Goal: Register for event/course

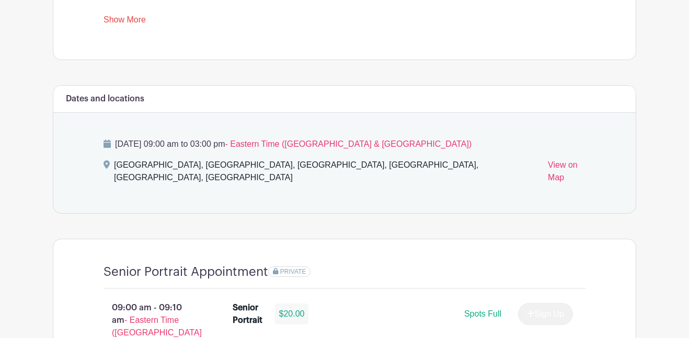
scroll to position [507, 0]
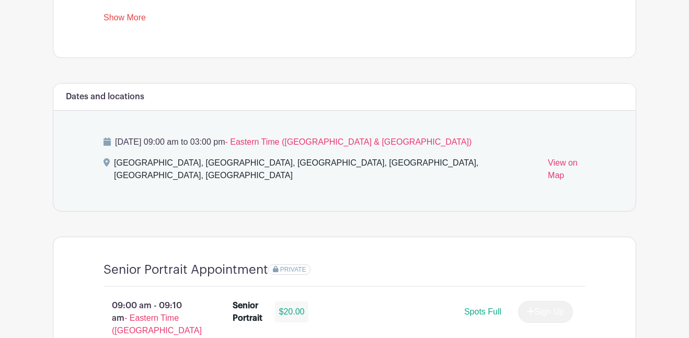
click at [157, 141] on p "[DATE] 09:00 am to 03:00 pm - Eastern Time ([GEOGRAPHIC_DATA] & [GEOGRAPHIC_DAT…" at bounding box center [344, 142] width 482 height 13
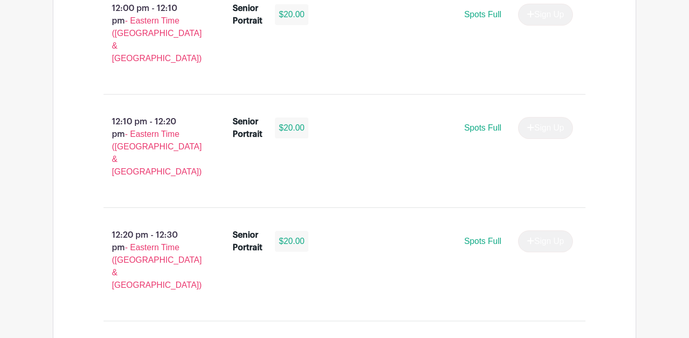
scroll to position [2842, 0]
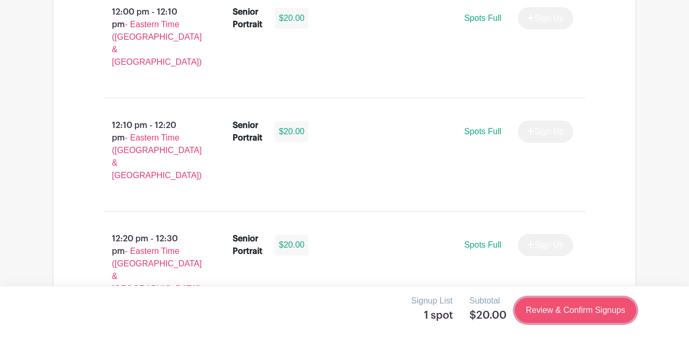
click at [543, 305] on link "Review & Confirm Signups" at bounding box center [575, 310] width 121 height 25
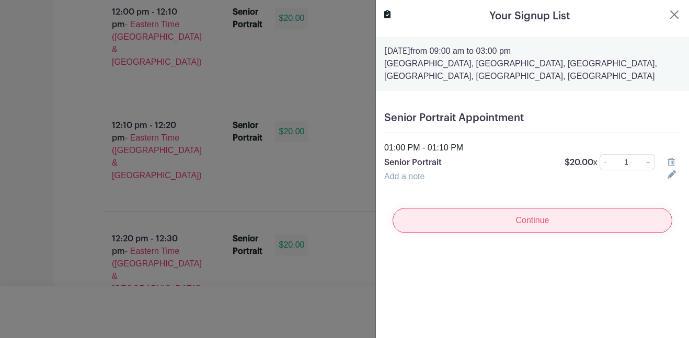
click at [506, 228] on input "Continue" at bounding box center [533, 220] width 280 height 25
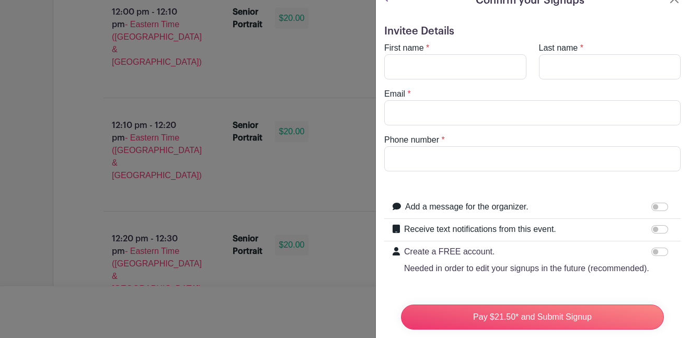
scroll to position [0, 0]
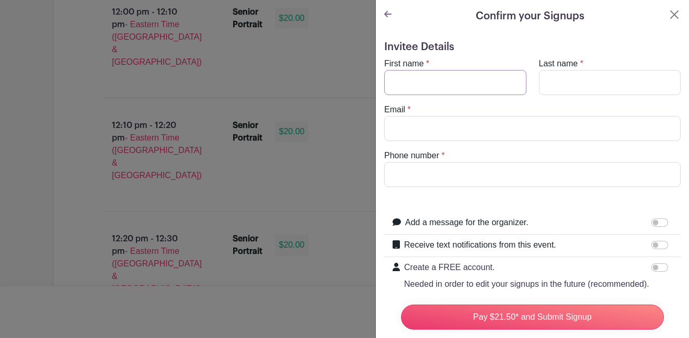
click at [435, 88] on input "First name" at bounding box center [455, 82] width 142 height 25
type input "[PERSON_NAME]"
click at [406, 123] on input "Email" at bounding box center [532, 128] width 296 height 25
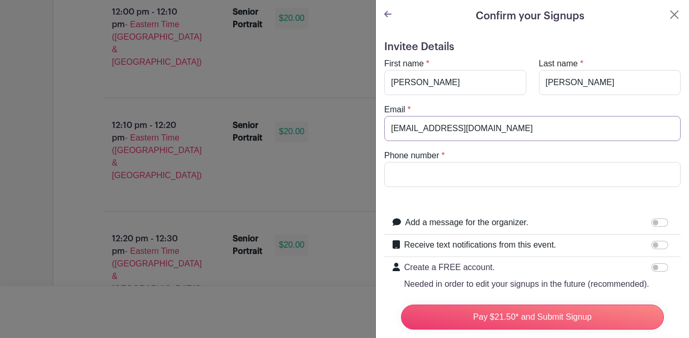
type input "[EMAIL_ADDRESS][DOMAIN_NAME]"
click at [452, 177] on input "Phone number" at bounding box center [532, 174] width 296 height 25
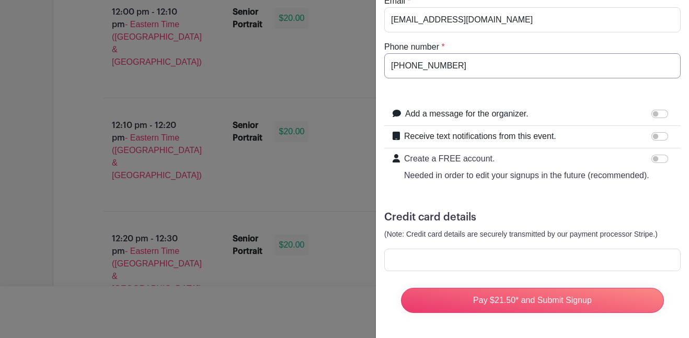
type input "[PHONE_NUMBER]"
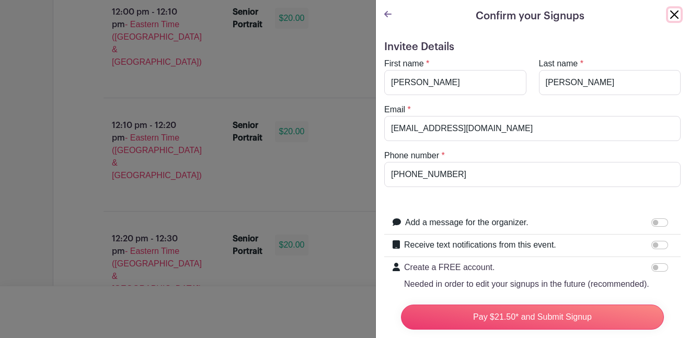
click at [677, 8] on button "Close" at bounding box center [674, 14] width 13 height 13
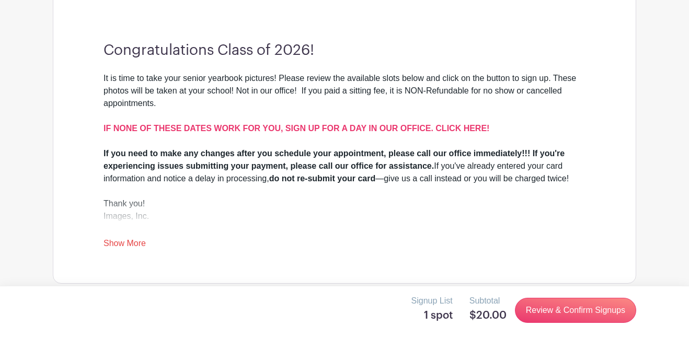
scroll to position [282, 0]
click at [139, 244] on link "Show More" at bounding box center [124, 244] width 42 height 13
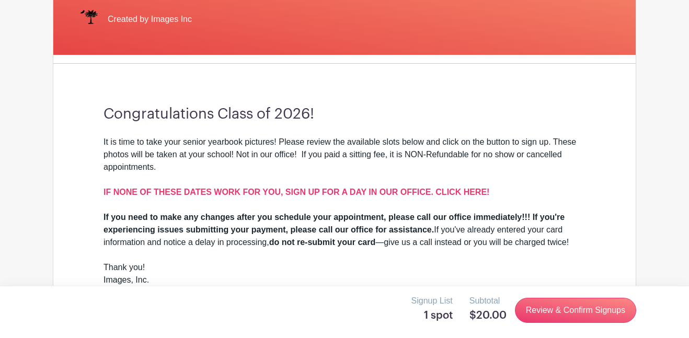
scroll to position [218, 0]
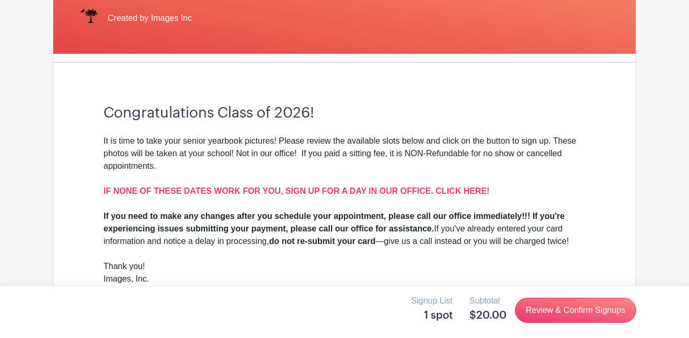
click at [465, 217] on strong "If you need to make any changes after you schedule your appointment, please cal…" at bounding box center [333, 222] width 461 height 21
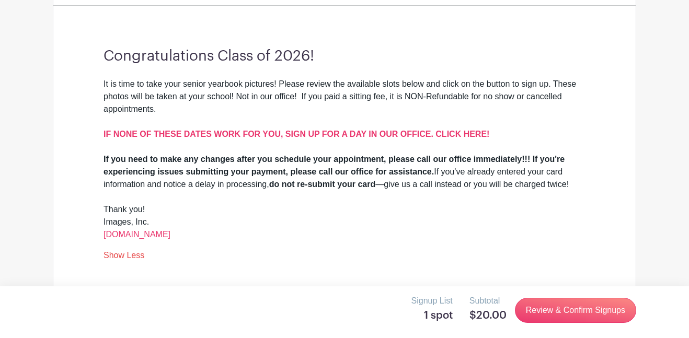
scroll to position [286, 0]
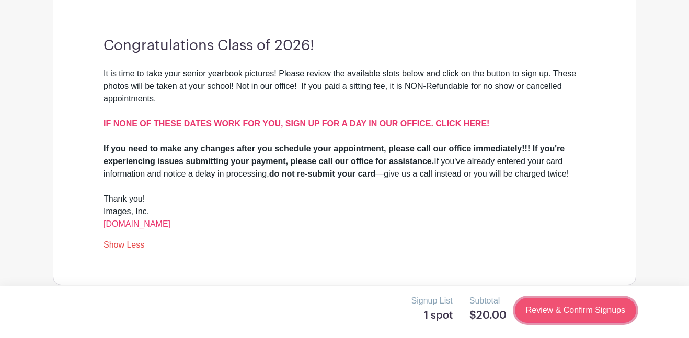
click at [606, 316] on link "Review & Confirm Signups" at bounding box center [575, 310] width 121 height 25
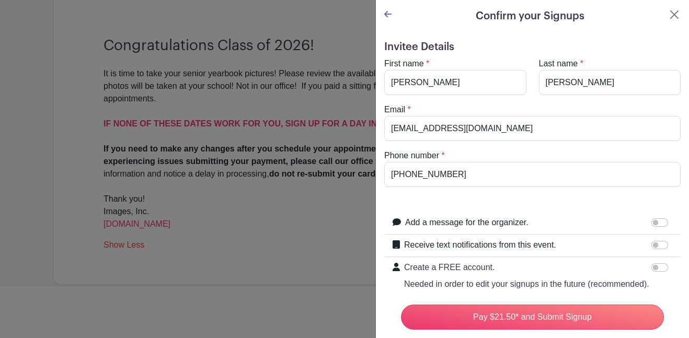
scroll to position [109, 0]
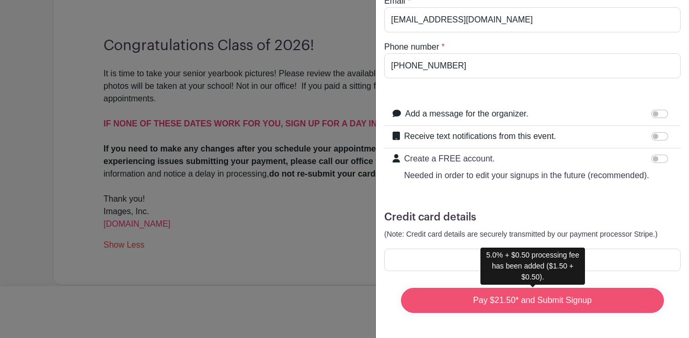
click at [529, 305] on input "Pay $21.50* and Submit Signup" at bounding box center [532, 300] width 263 height 25
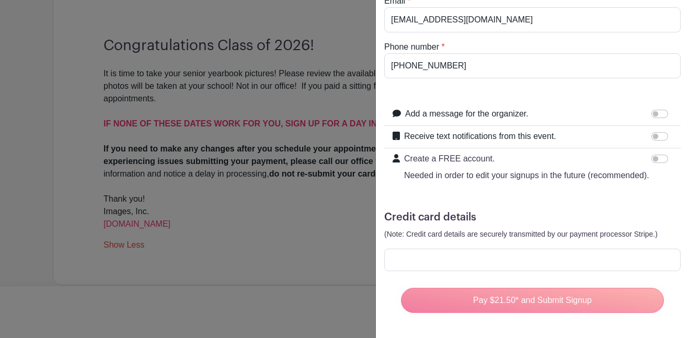
click at [550, 305] on div "Pay $21.50* and Submit Signup" at bounding box center [533, 301] width 280 height 42
click at [555, 265] on div at bounding box center [532, 260] width 296 height 22
click at [515, 217] on h5 "Credit card details" at bounding box center [532, 217] width 296 height 13
click at [527, 306] on div "Pay $21.50* and Submit Signup" at bounding box center [533, 301] width 280 height 42
click at [277, 77] on div at bounding box center [344, 169] width 689 height 338
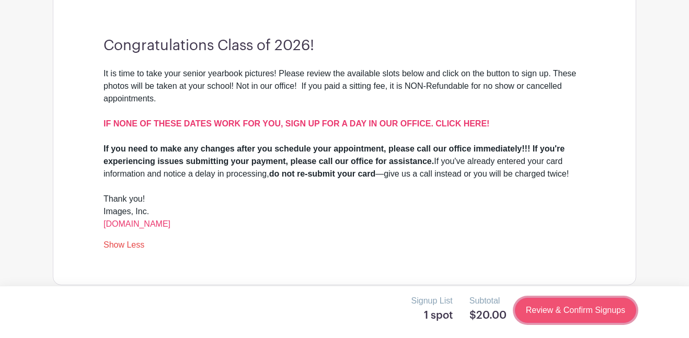
click at [566, 310] on link "Review & Confirm Signups" at bounding box center [575, 310] width 121 height 25
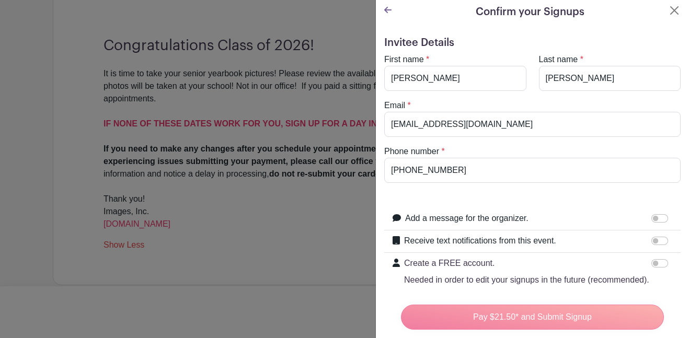
scroll to position [0, 0]
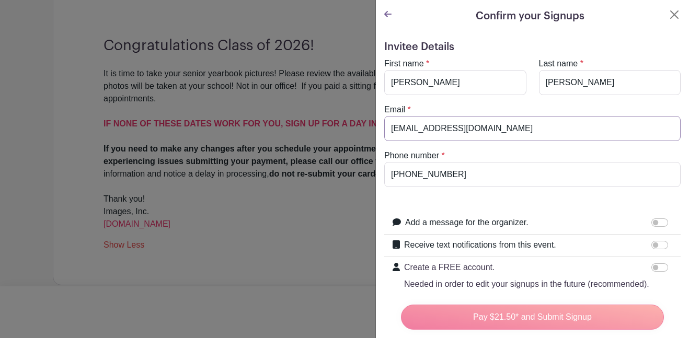
click at [498, 129] on input "[EMAIL_ADDRESS][DOMAIN_NAME]" at bounding box center [532, 128] width 296 height 25
click at [476, 84] on input "[PERSON_NAME]" at bounding box center [455, 82] width 142 height 25
click at [539, 133] on input "[EMAIL_ADDRESS][DOMAIN_NAME]" at bounding box center [532, 128] width 296 height 25
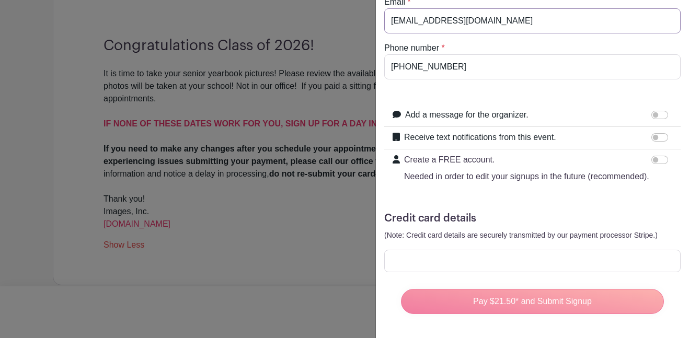
scroll to position [109, 0]
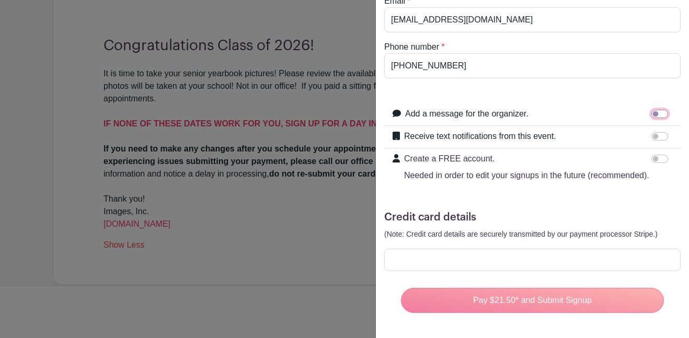
click at [657, 118] on input "Add a message for the organizer." at bounding box center [659, 114] width 17 height 8
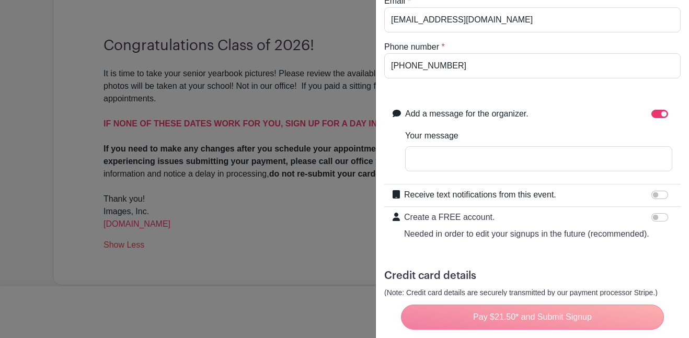
click at [656, 119] on div at bounding box center [661, 114] width 21 height 13
click at [661, 120] on div at bounding box center [661, 114] width 21 height 13
click at [661, 119] on div at bounding box center [661, 114] width 21 height 13
click at [661, 115] on input "Add a message for the organizer." at bounding box center [659, 114] width 17 height 8
checkbox input "false"
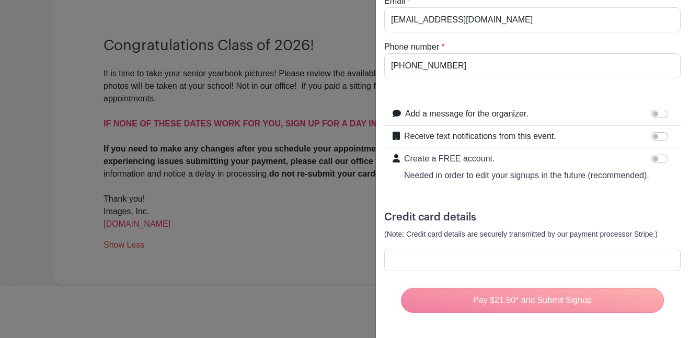
click at [533, 303] on div "Pay $21.50* and Submit Signup" at bounding box center [533, 301] width 280 height 42
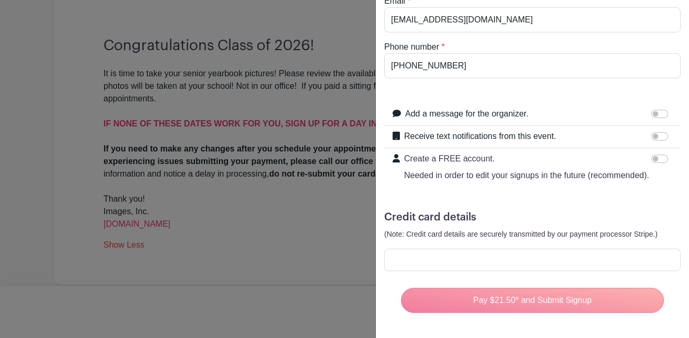
click at [533, 303] on div "Pay $21.50* and Submit Signup" at bounding box center [533, 301] width 280 height 42
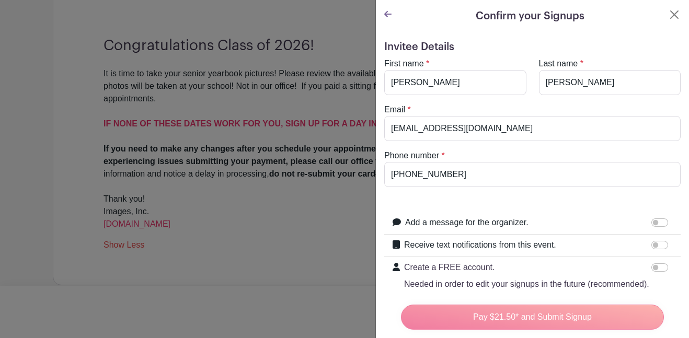
click at [385, 19] on div at bounding box center [387, 16] width 7 height 16
click at [385, 18] on icon at bounding box center [387, 14] width 7 height 8
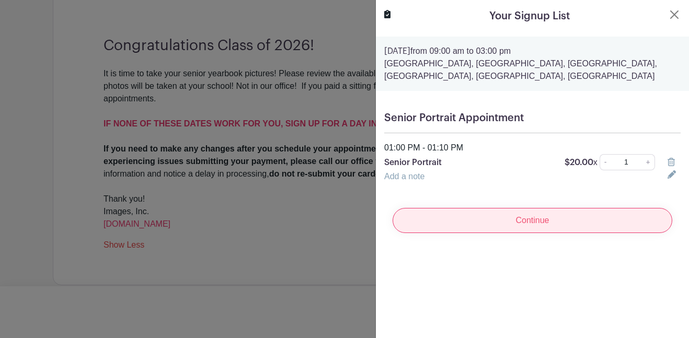
click at [467, 217] on input "Continue" at bounding box center [533, 220] width 280 height 25
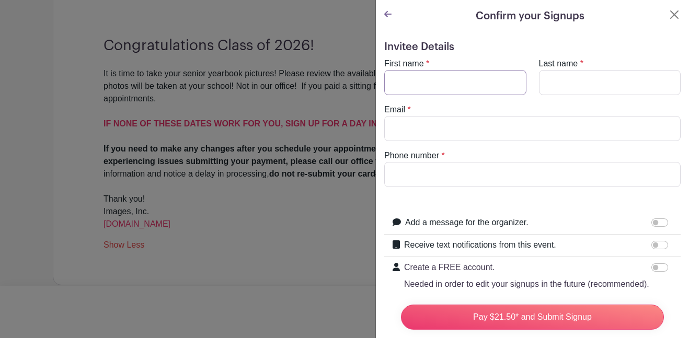
click at [459, 77] on input "First name" at bounding box center [455, 82] width 142 height 25
type input "[PERSON_NAME]"
click at [547, 87] on input "Last name" at bounding box center [610, 82] width 142 height 25
type input "[PERSON_NAME]"
click at [491, 139] on input "Email" at bounding box center [532, 128] width 296 height 25
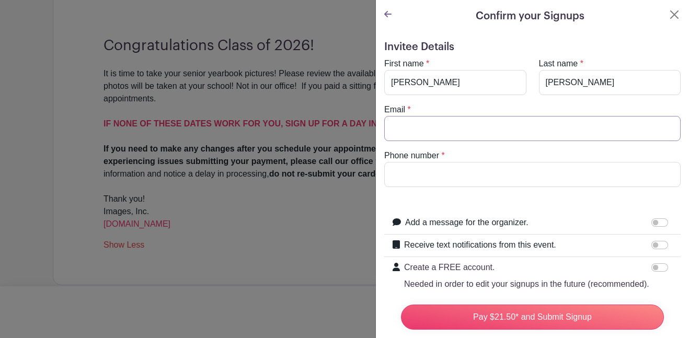
type input "[EMAIL_ADDRESS][DOMAIN_NAME]"
click at [503, 174] on input "Phone number" at bounding box center [532, 174] width 296 height 25
type input "[PHONE_NUMBER]"
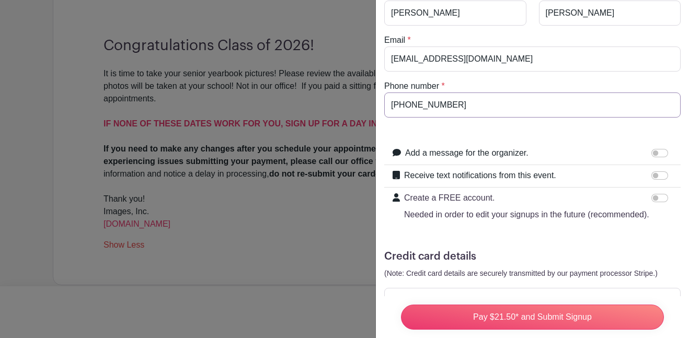
scroll to position [109, 0]
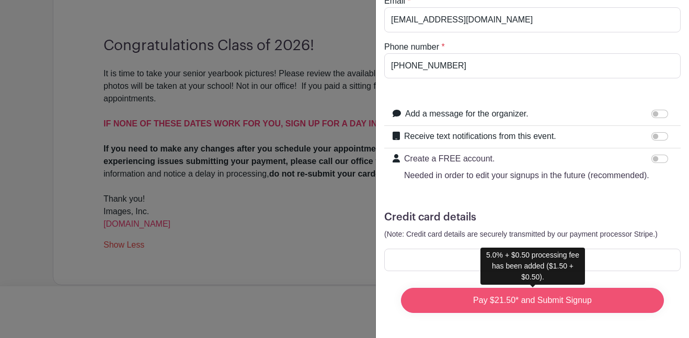
click at [578, 307] on input "Pay $21.50* and Submit Signup" at bounding box center [532, 300] width 263 height 25
click at [595, 298] on input "Pay $21.50* and Submit Signup" at bounding box center [532, 300] width 263 height 25
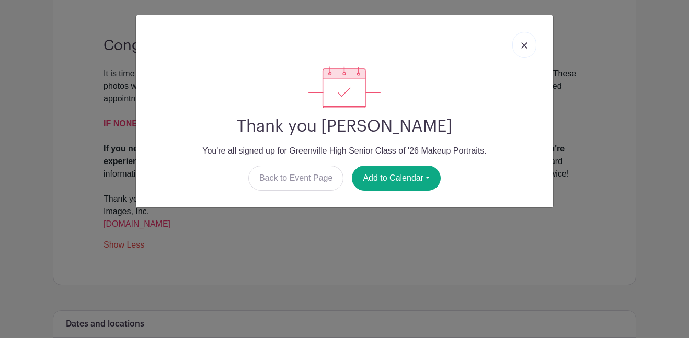
click at [524, 49] on img at bounding box center [524, 45] width 6 height 6
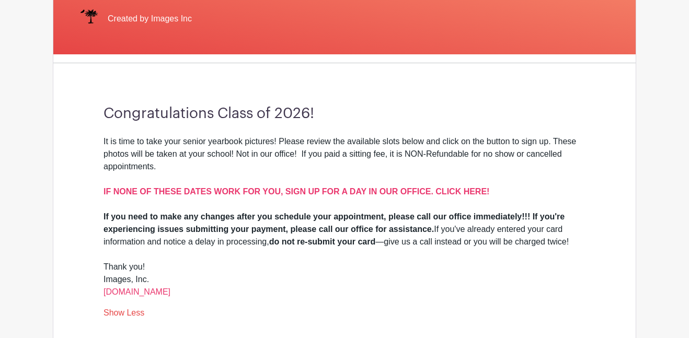
scroll to position [154, 0]
